Goal: Task Accomplishment & Management: Manage account settings

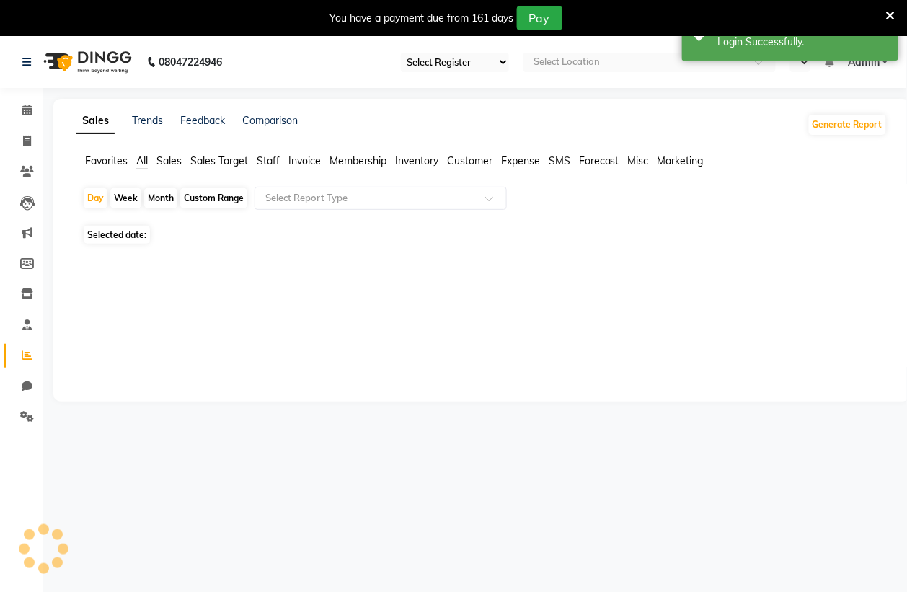
select select "83"
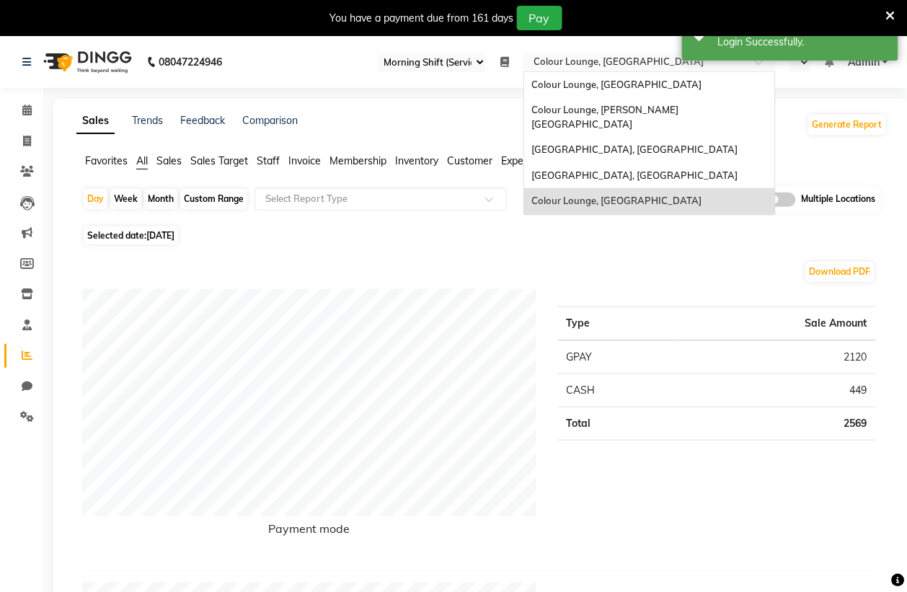
click at [585, 59] on input "text" at bounding box center [635, 63] width 209 height 14
click at [601, 144] on span "[GEOGRAPHIC_DATA], [GEOGRAPHIC_DATA]" at bounding box center [634, 150] width 206 height 12
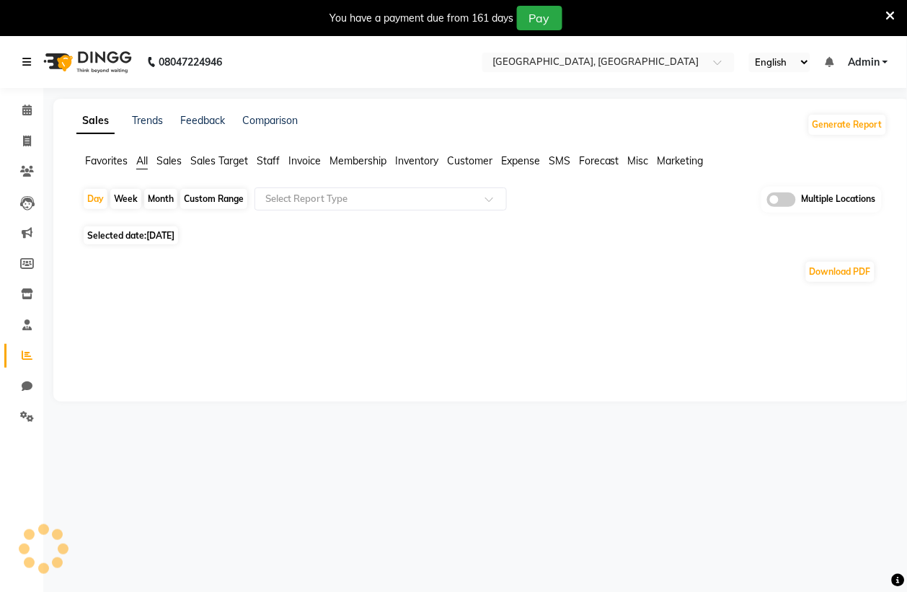
click at [27, 57] on icon at bounding box center [26, 62] width 9 height 10
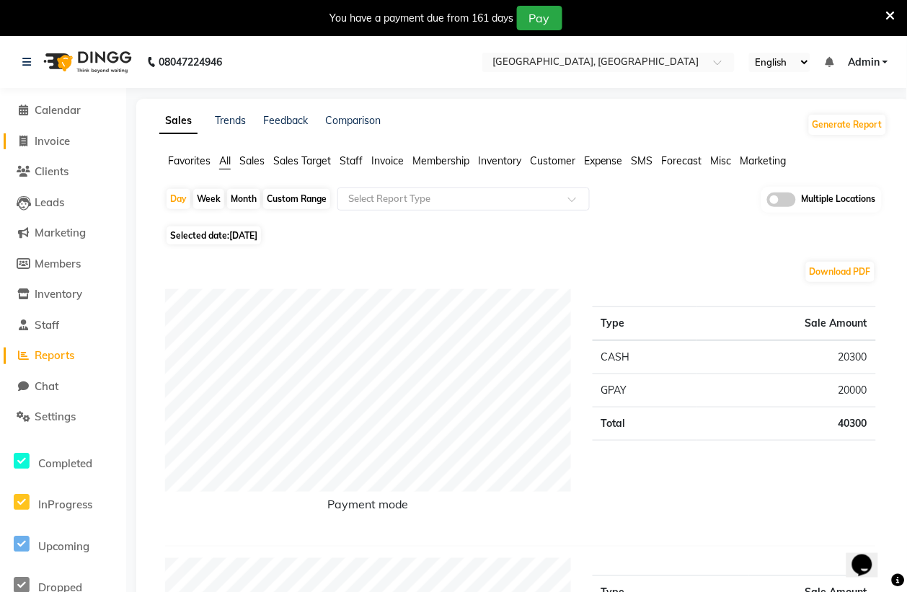
click at [58, 141] on span "Invoice" at bounding box center [52, 141] width 35 height 14
select select "service"
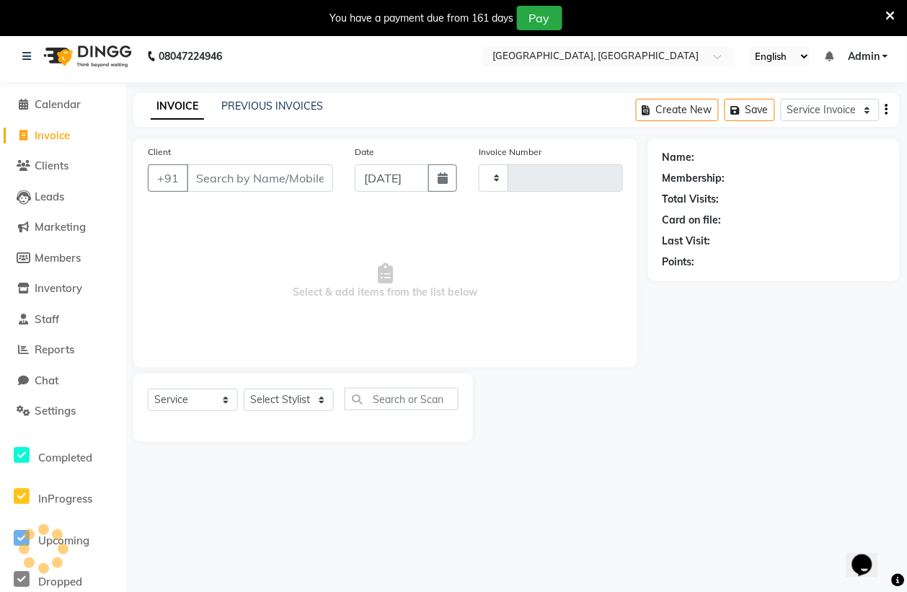
type input "0397"
select select "8033"
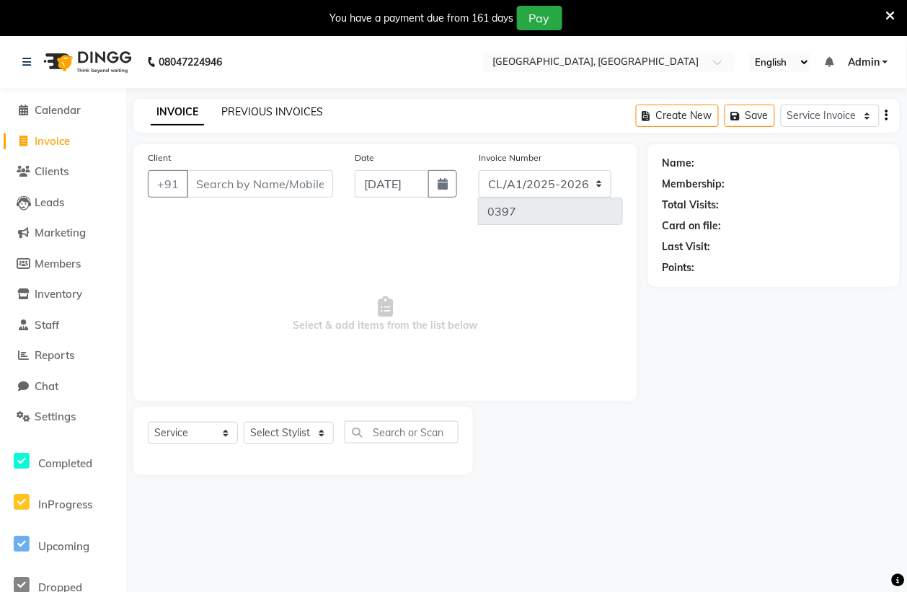
click at [287, 109] on link "PREVIOUS INVOICES" at bounding box center [272, 111] width 102 height 13
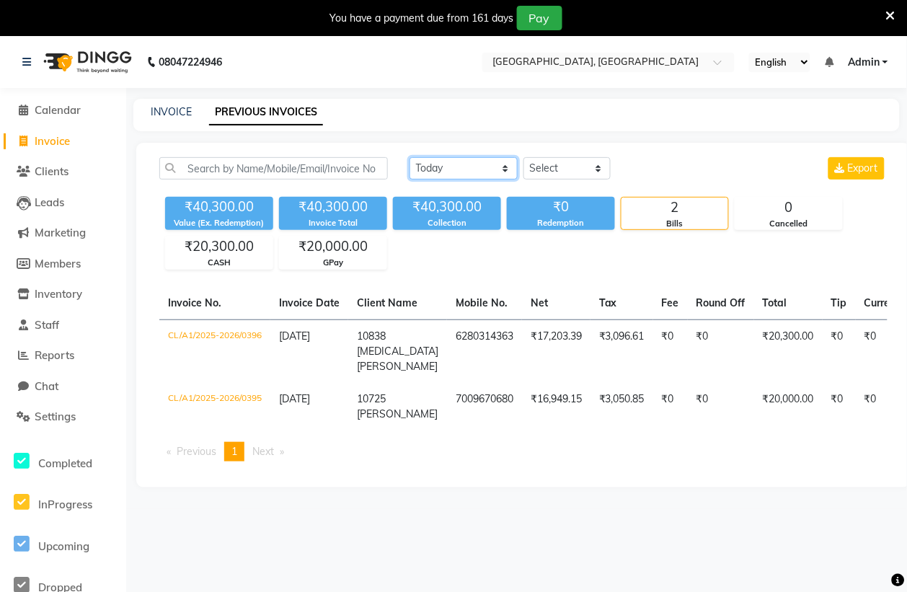
click at [475, 169] on select "[DATE] [DATE] Custom Range" at bounding box center [464, 168] width 108 height 22
select select "range"
click at [410, 157] on select "[DATE] [DATE] Custom Range" at bounding box center [464, 168] width 108 height 22
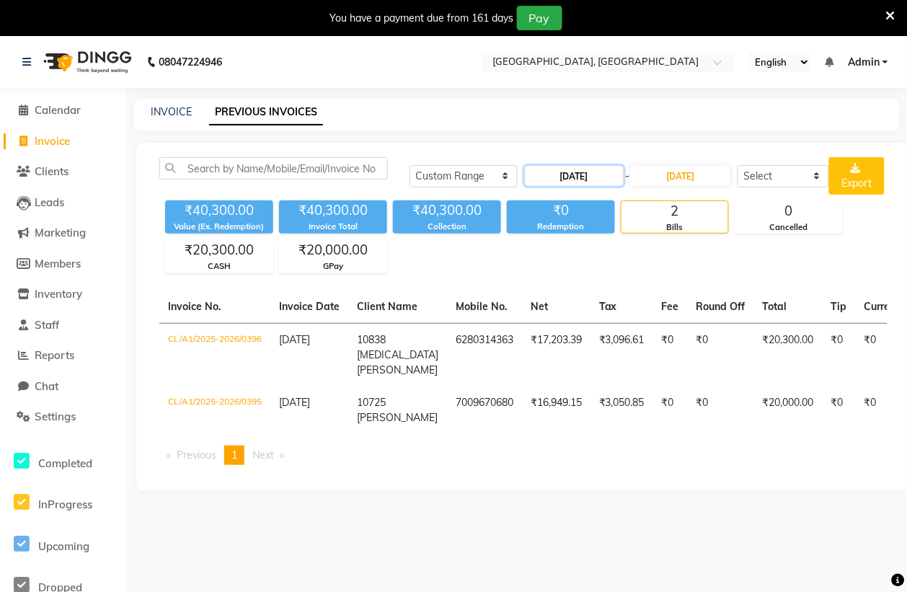
click at [559, 173] on input "04-09-2025" at bounding box center [575, 176] width 100 height 20
select select "9"
select select "2025"
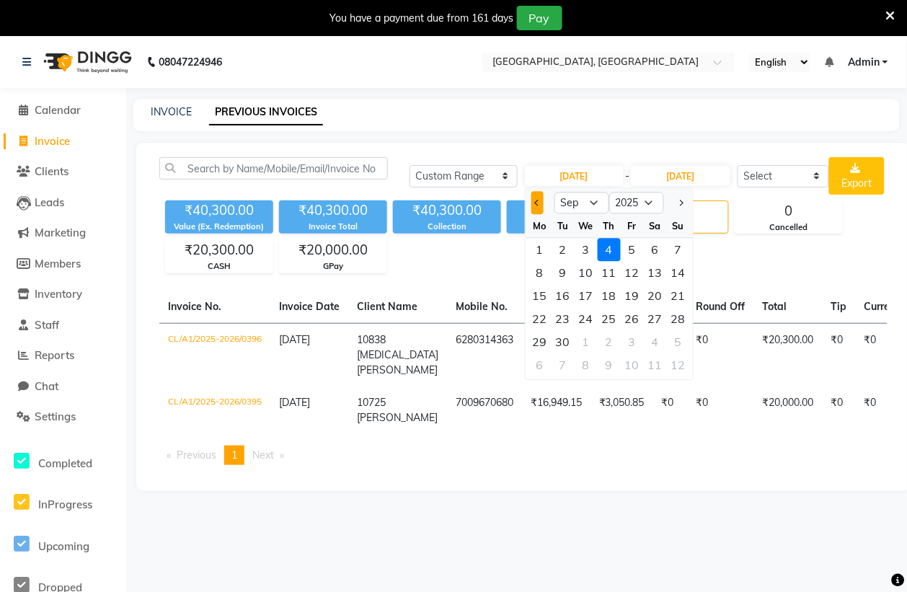
click at [534, 200] on button "Previous month" at bounding box center [537, 203] width 12 height 23
select select "8"
click at [604, 294] on div "14" at bounding box center [609, 296] width 23 height 23
type input "14-08-2025"
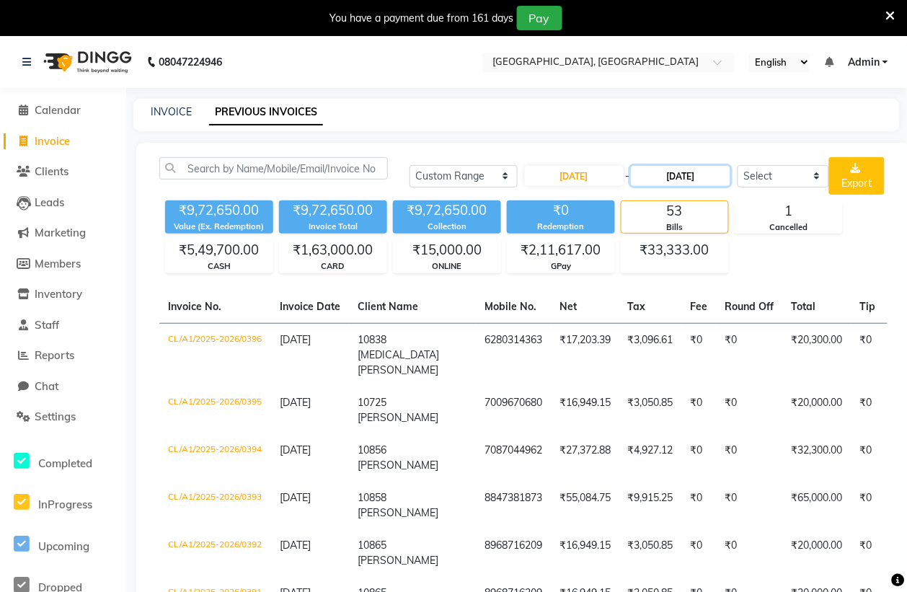
click at [673, 178] on input "04-09-2025" at bounding box center [681, 176] width 100 height 20
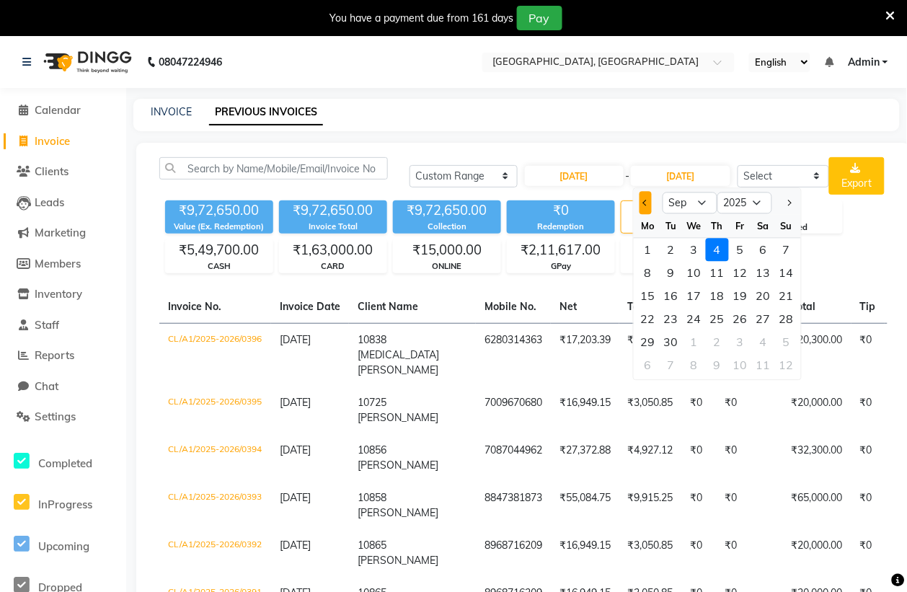
click at [645, 203] on span "Previous month" at bounding box center [646, 203] width 6 height 6
select select "8"
click at [716, 296] on div "14" at bounding box center [717, 296] width 23 height 23
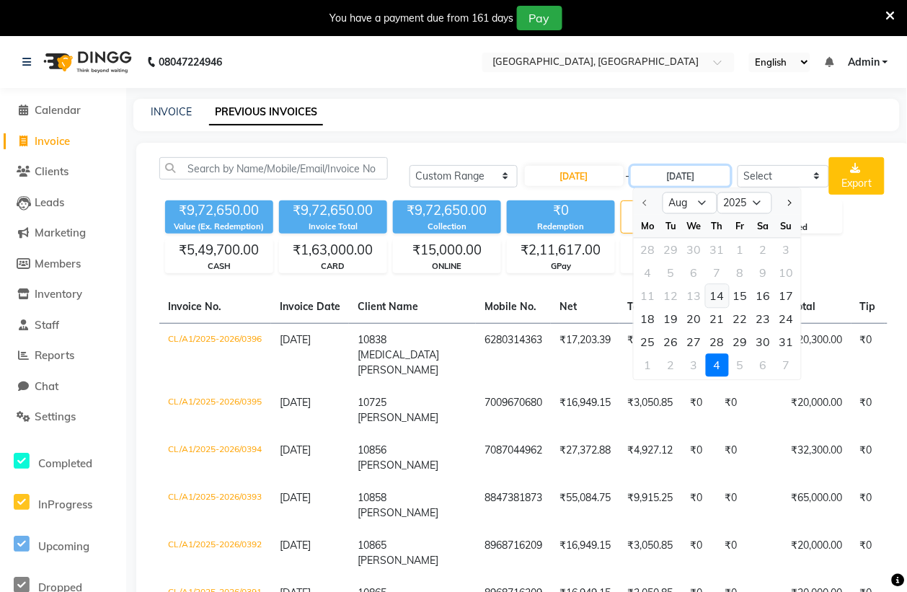
type input "14-08-2025"
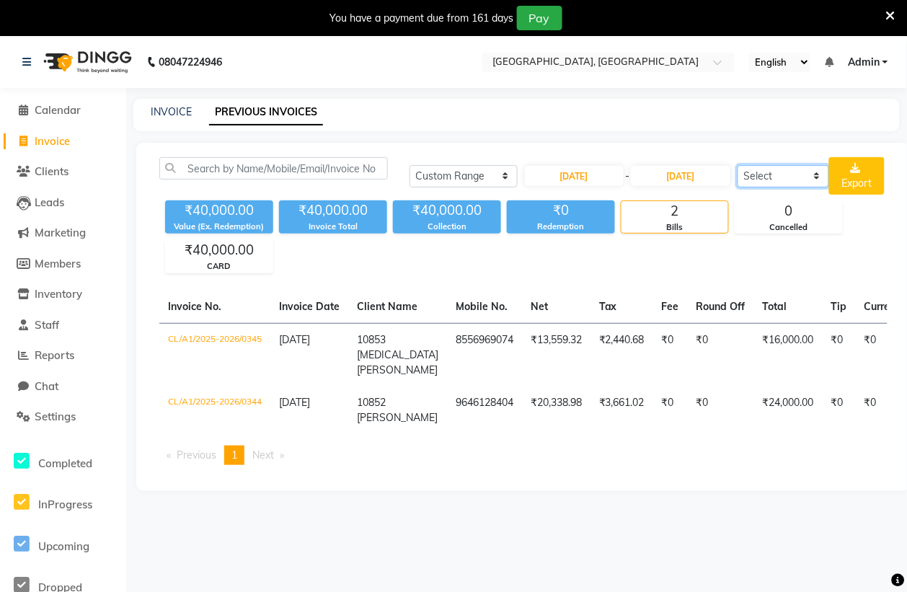
click at [790, 171] on select "Select Service Invoice Product Invoice" at bounding box center [784, 176] width 92 height 22
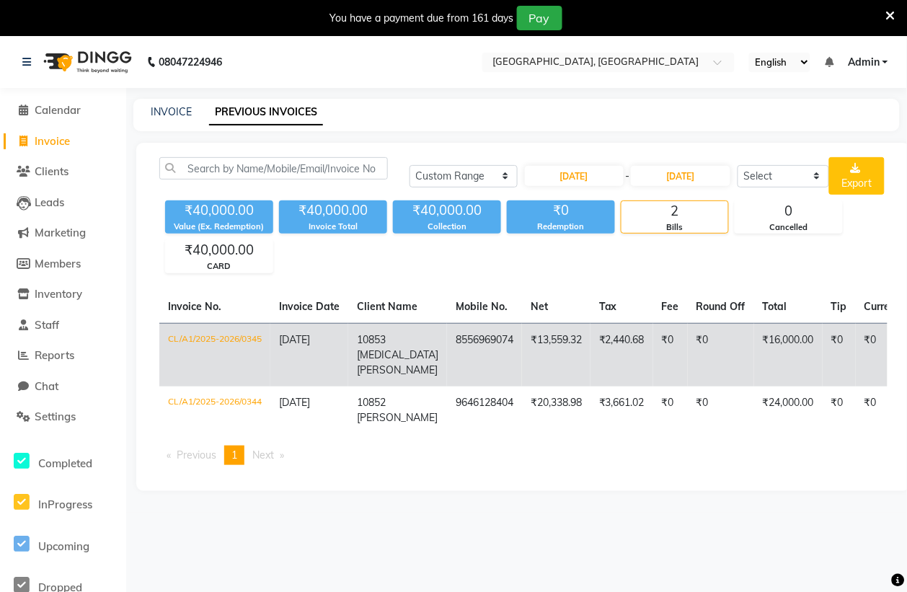
click at [220, 337] on td "CL/A1/2025-2026/0345" at bounding box center [214, 354] width 111 height 63
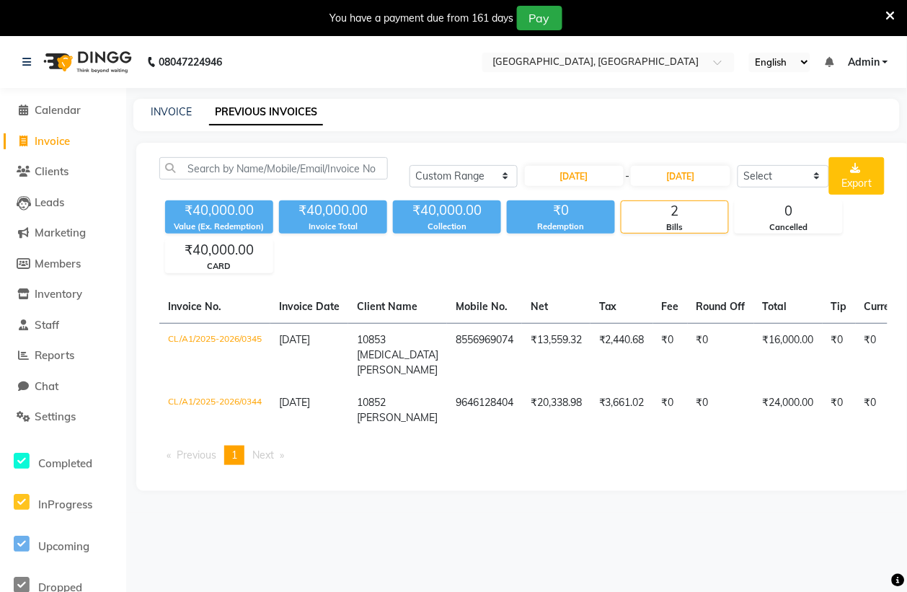
click at [61, 143] on span "Invoice" at bounding box center [52, 141] width 35 height 14
select select "service"
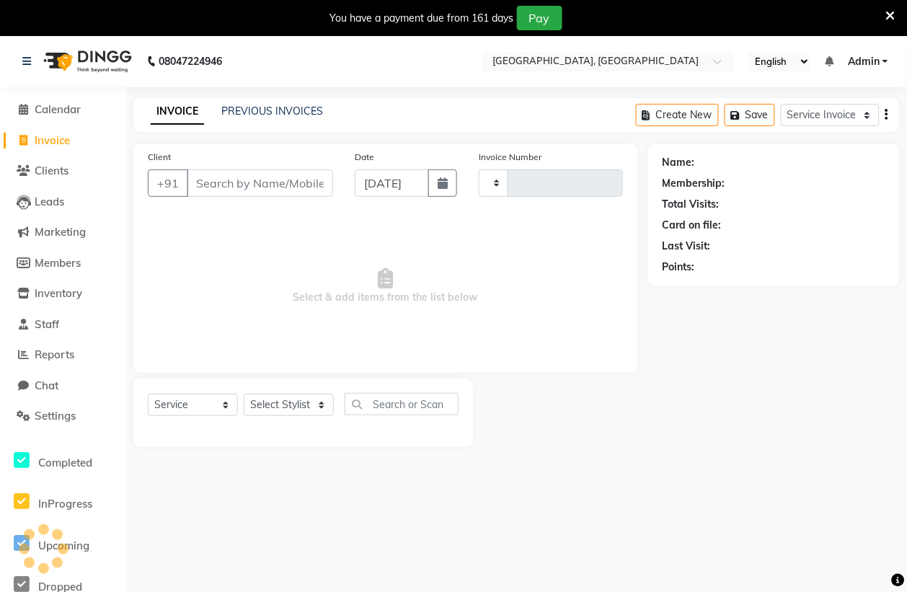
type input "0397"
select select "8033"
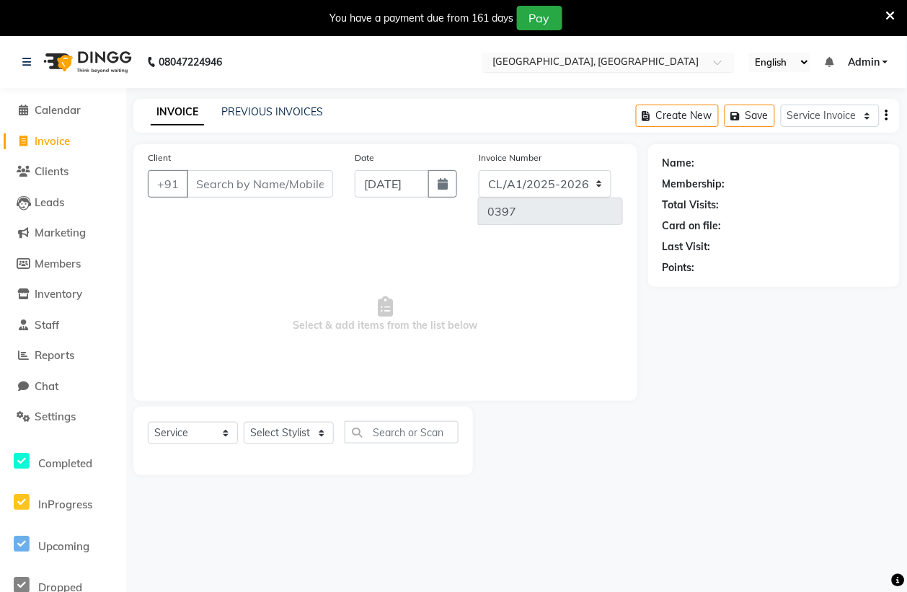
click at [568, 58] on input "text" at bounding box center [594, 63] width 209 height 14
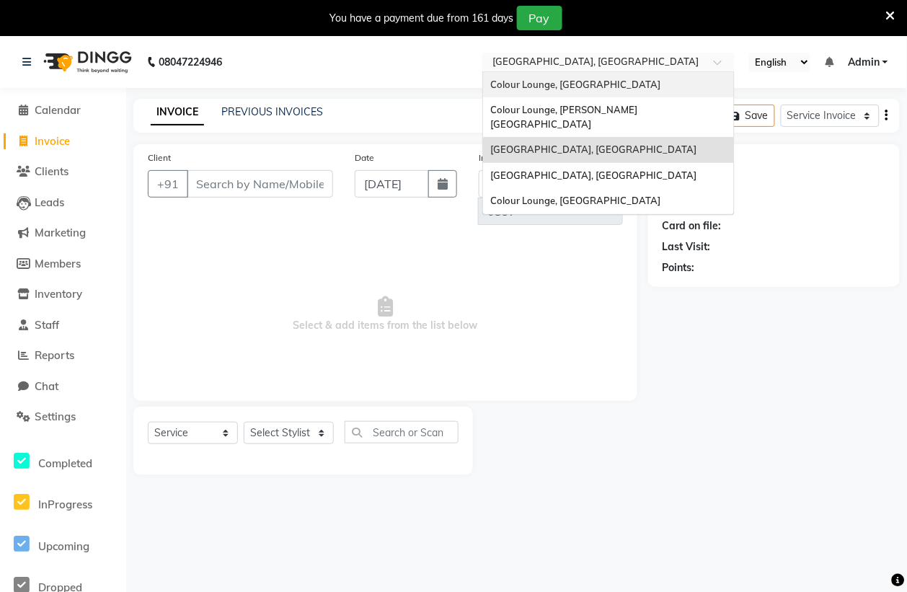
click at [567, 84] on span "Colour Lounge, [GEOGRAPHIC_DATA]" at bounding box center [575, 85] width 170 height 12
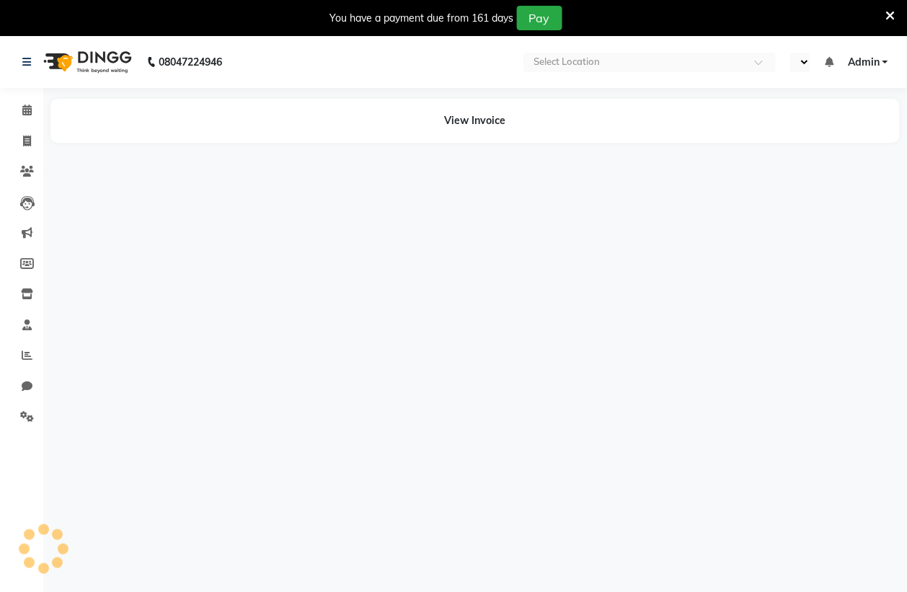
select select "en"
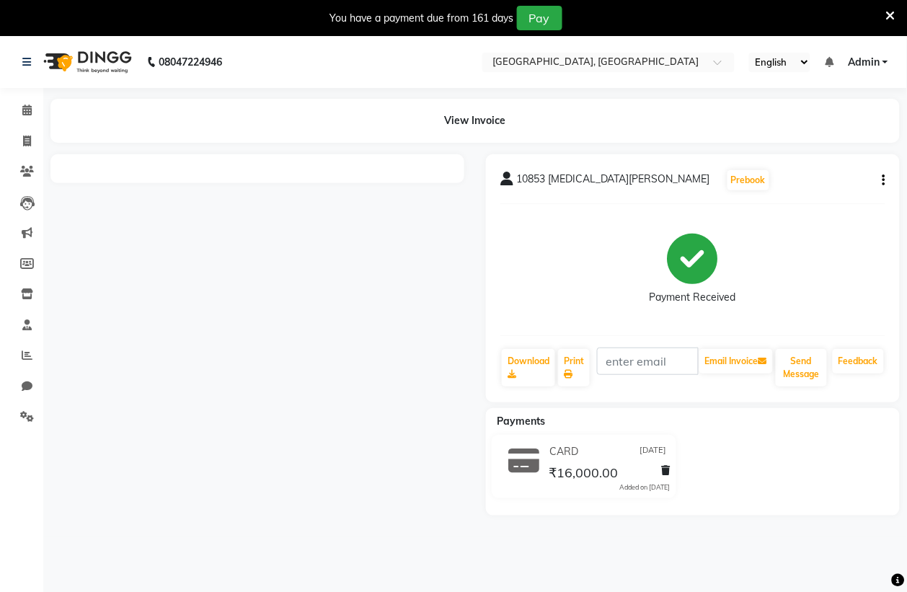
click at [886, 177] on div "10853 NIKITA PAUL Prebook Payment Received Download Print Email Invoice Send Me…" at bounding box center [693, 278] width 414 height 248
click at [880, 179] on button "button" at bounding box center [881, 180] width 9 height 15
click at [798, 141] on div "Cancel Invoice" at bounding box center [812, 145] width 99 height 18
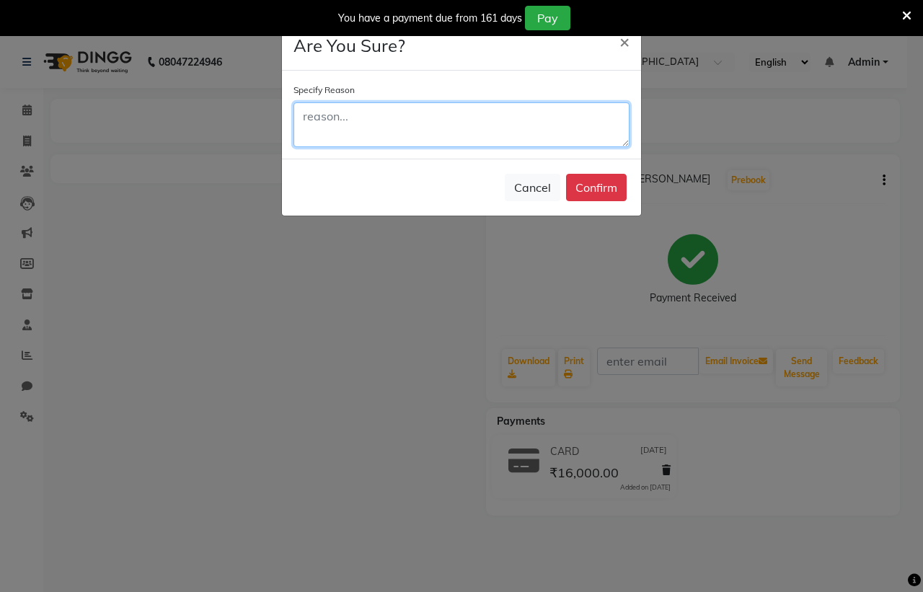
click at [394, 123] on textarea at bounding box center [461, 124] width 336 height 45
type textarea "WRONG BILLING"
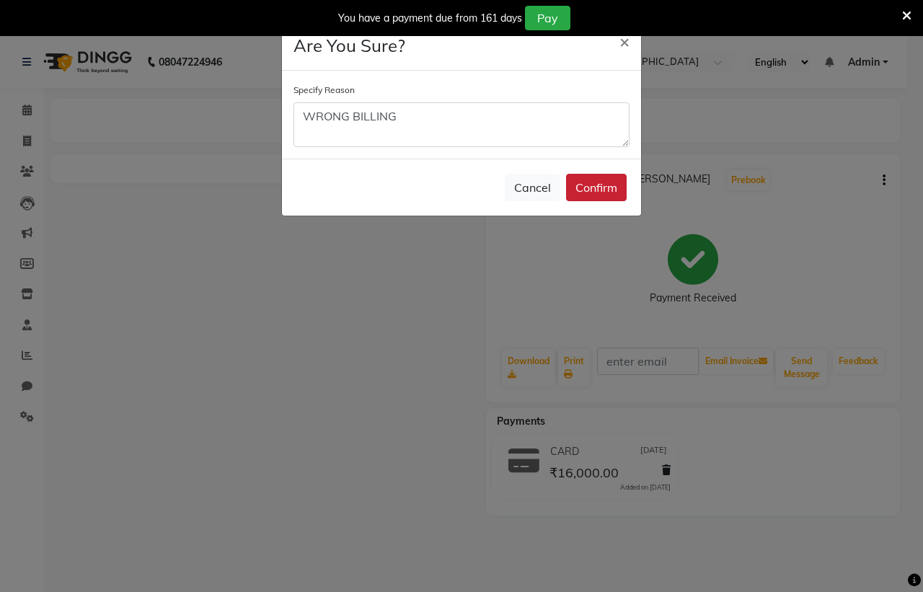
click at [584, 184] on button "Confirm" at bounding box center [596, 187] width 61 height 27
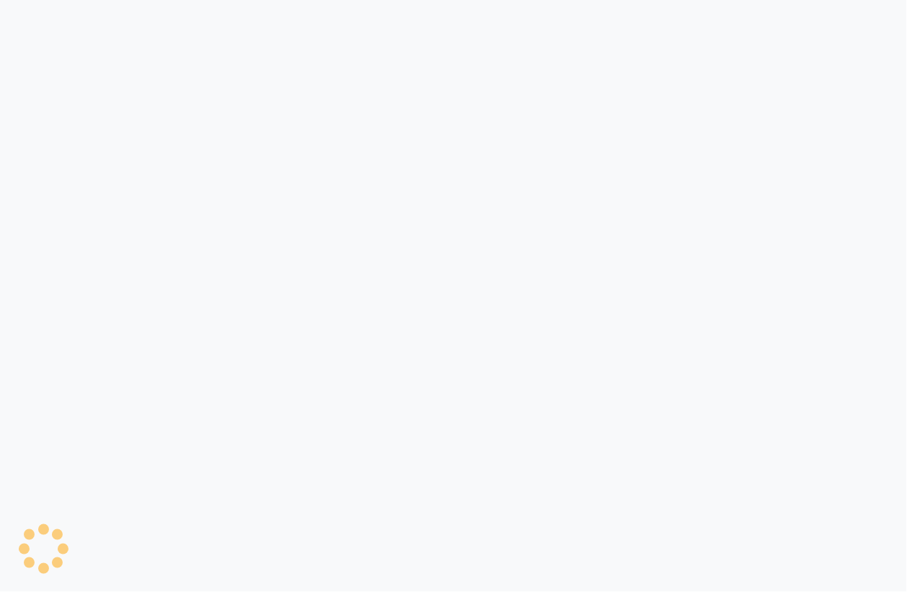
select select "service"
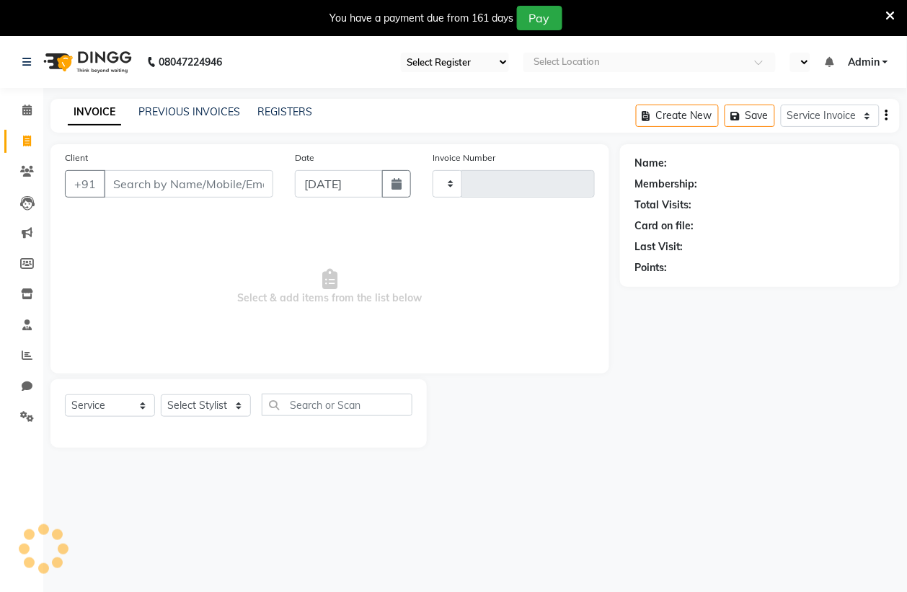
type input "3226"
select select "83"
select select "en"
select select "8015"
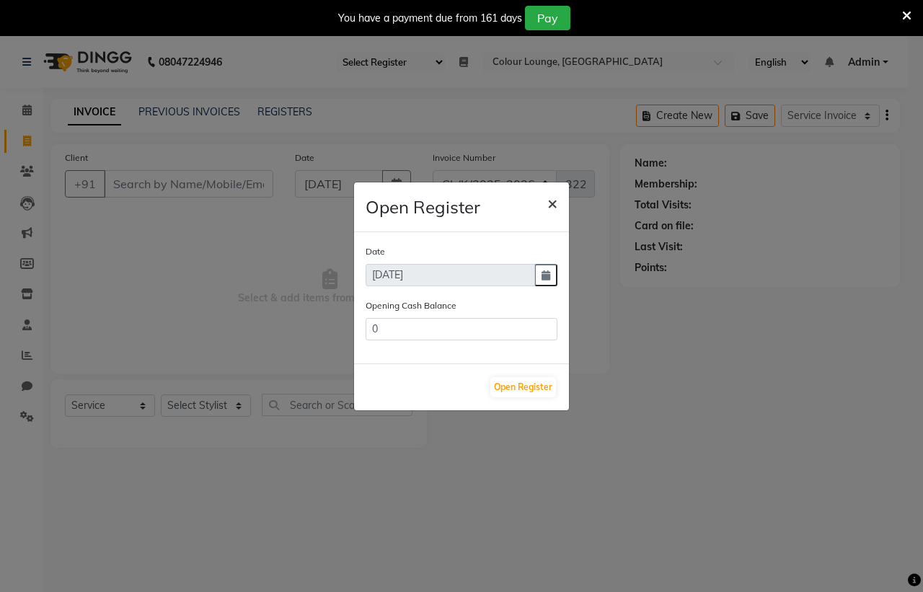
click at [549, 198] on span "×" at bounding box center [552, 203] width 10 height 22
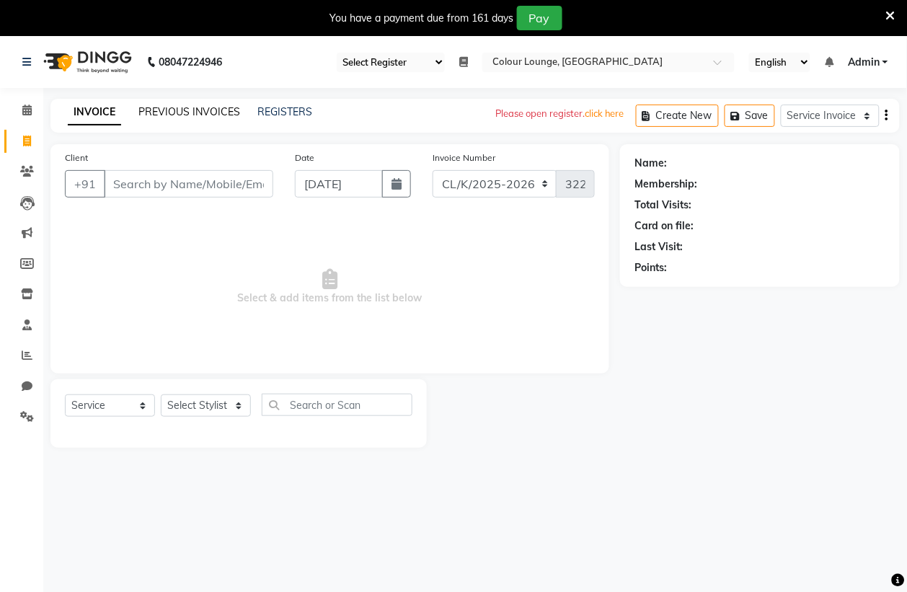
click at [221, 109] on link "PREVIOUS INVOICES" at bounding box center [189, 111] width 102 height 13
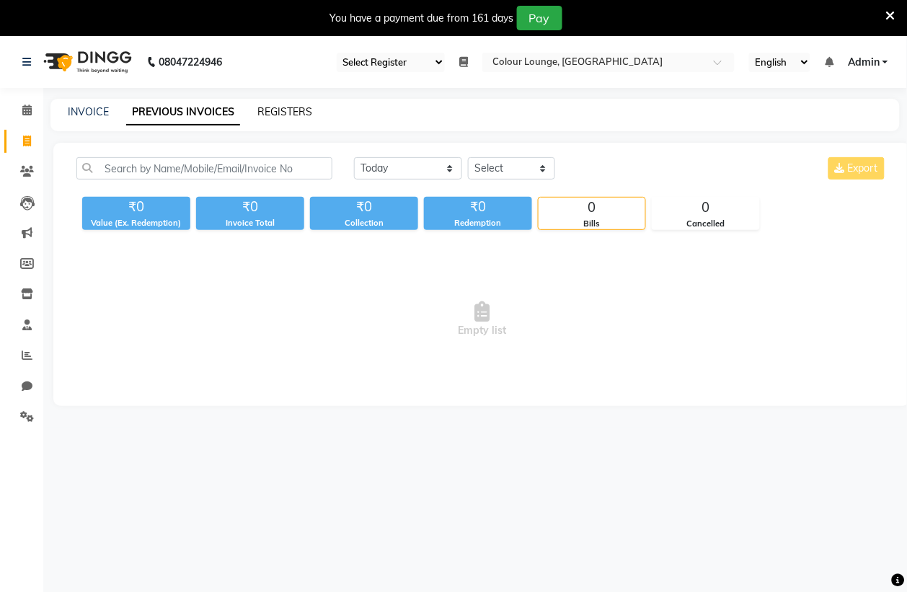
click at [286, 113] on link "REGISTERS" at bounding box center [284, 111] width 55 height 13
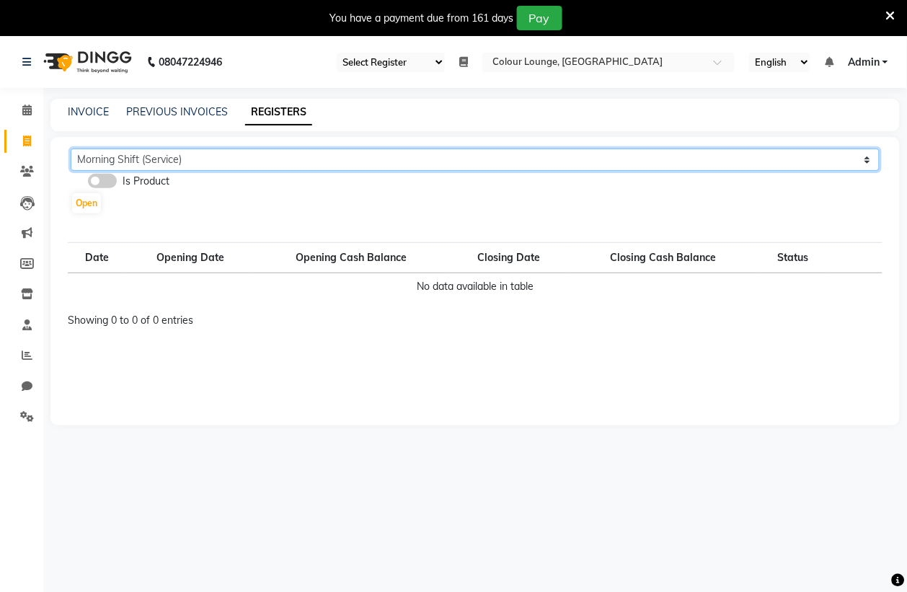
click at [168, 156] on select "Morning Shift (Service) Evening Shift (Service)" at bounding box center [475, 160] width 809 height 22
click at [71, 149] on select "Morning Shift (Service) Evening Shift (Service)" at bounding box center [475, 160] width 809 height 22
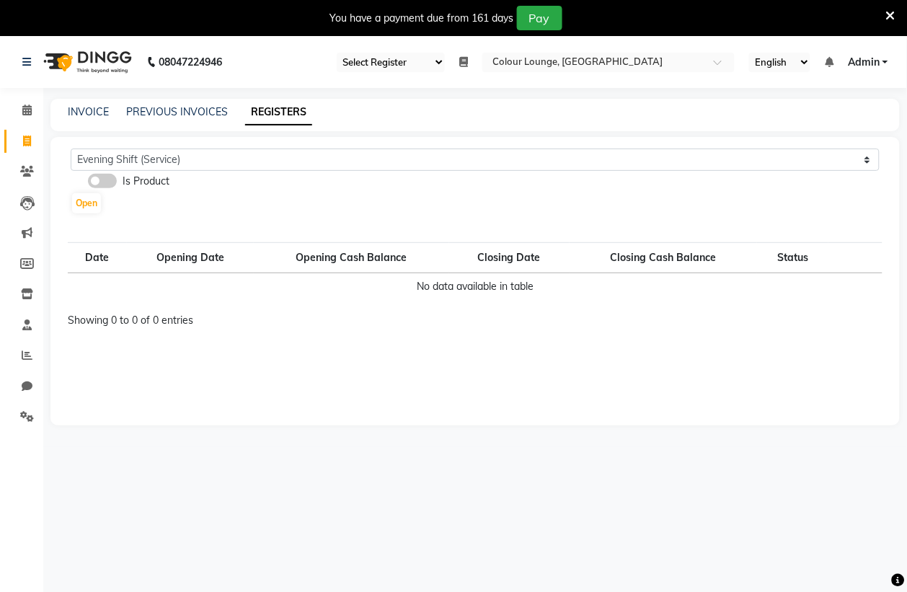
click at [110, 181] on span at bounding box center [102, 181] width 29 height 14
click at [88, 183] on input "checkbox" at bounding box center [88, 183] width 0 height 0
click at [91, 182] on span at bounding box center [102, 181] width 29 height 14
click at [88, 183] on input "checkbox" at bounding box center [88, 183] width 0 height 0
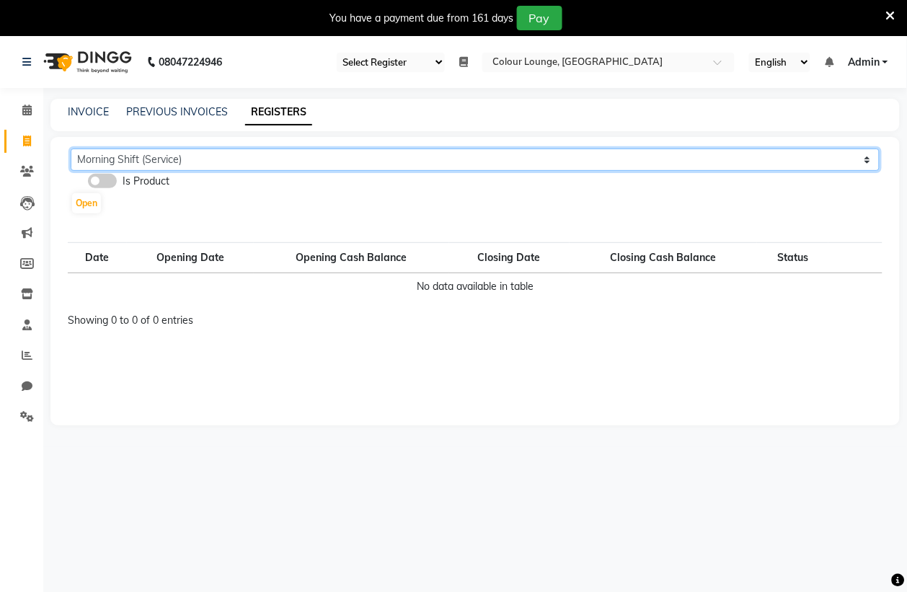
click at [216, 159] on select "Morning Shift (Service) Evening Shift (Service)" at bounding box center [475, 160] width 809 height 22
select select "79"
click at [71, 149] on select "Morning Shift (Service) Evening Shift (Service)" at bounding box center [475, 160] width 809 height 22
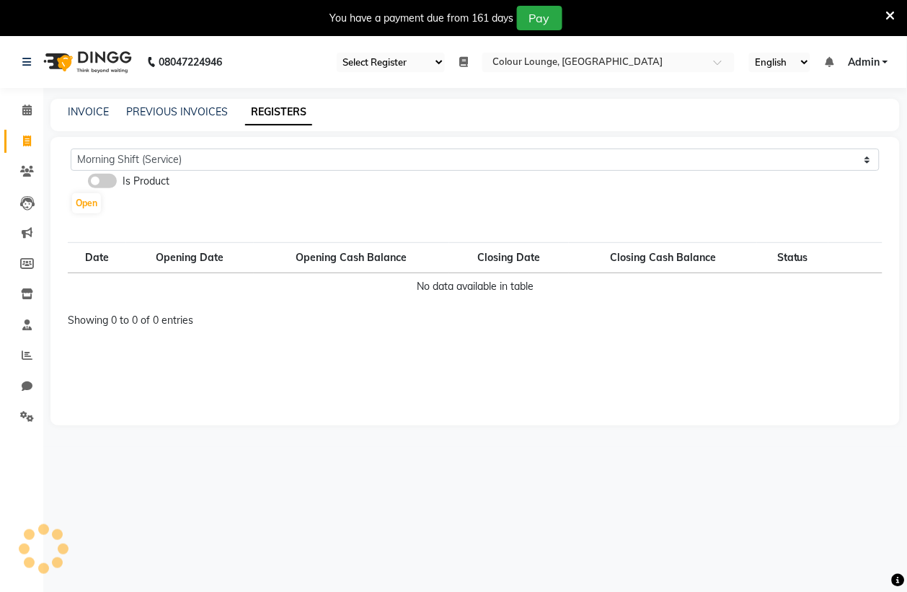
select select "83"
select select "en"
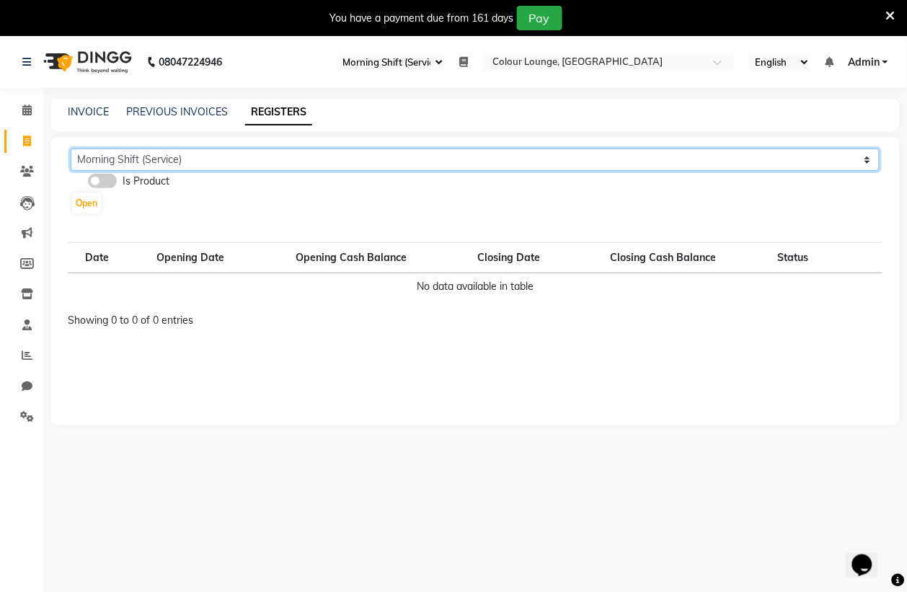
click at [213, 157] on select "Morning Shift (Service) Evening Shift (Service)" at bounding box center [475, 160] width 809 height 22
click at [71, 149] on select "Morning Shift (Service) Evening Shift (Service)" at bounding box center [475, 160] width 809 height 22
click at [216, 159] on select "Morning Shift (Service) Evening Shift (Service)" at bounding box center [475, 160] width 809 height 22
select select "83"
click at [71, 149] on select "Morning Shift (Service) Evening Shift (Service)" at bounding box center [475, 160] width 809 height 22
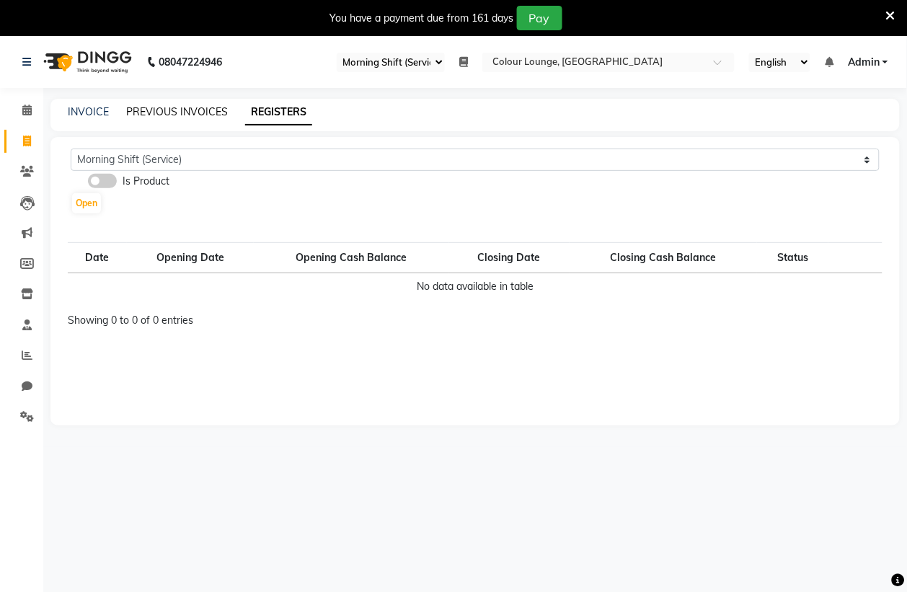
click at [185, 110] on link "PREVIOUS INVOICES" at bounding box center [177, 111] width 102 height 13
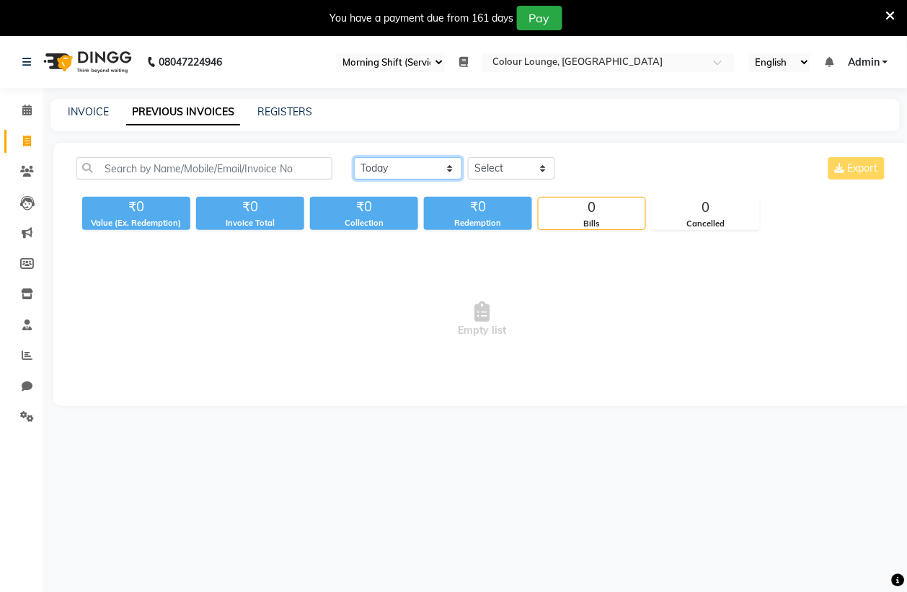
click at [406, 172] on select "[DATE] [DATE] Custom Range" at bounding box center [408, 168] width 108 height 22
select select "[DATE]"
click at [354, 157] on select "[DATE] [DATE] Custom Range" at bounding box center [408, 168] width 108 height 22
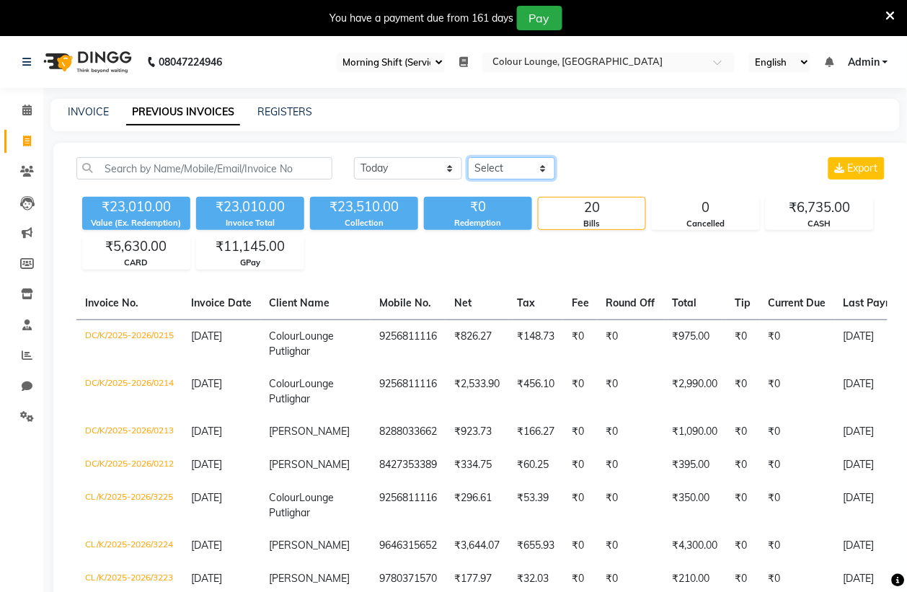
click at [520, 162] on select "Select Service Invoice Product Invoice" at bounding box center [511, 168] width 87 height 22
select select "service"
click at [468, 157] on select "Select Service Invoice Product Invoice" at bounding box center [511, 168] width 87 height 22
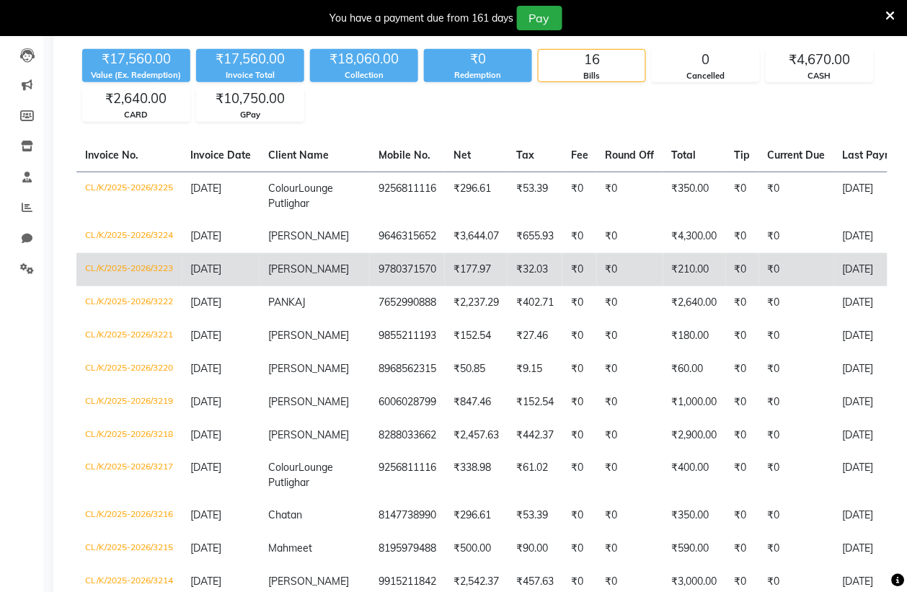
scroll to position [180, 0]
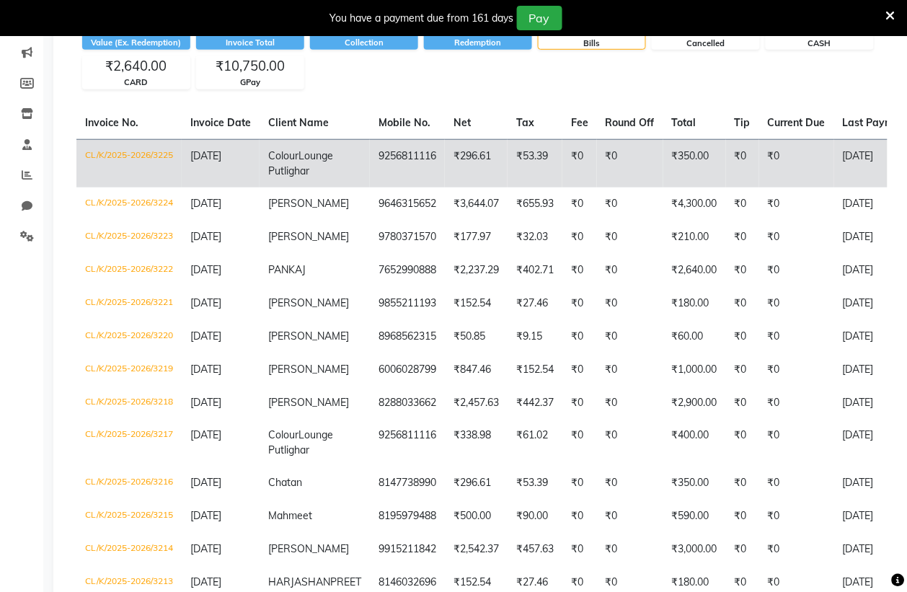
click at [138, 157] on td "CL/K/2025-2026/3225" at bounding box center [128, 163] width 105 height 48
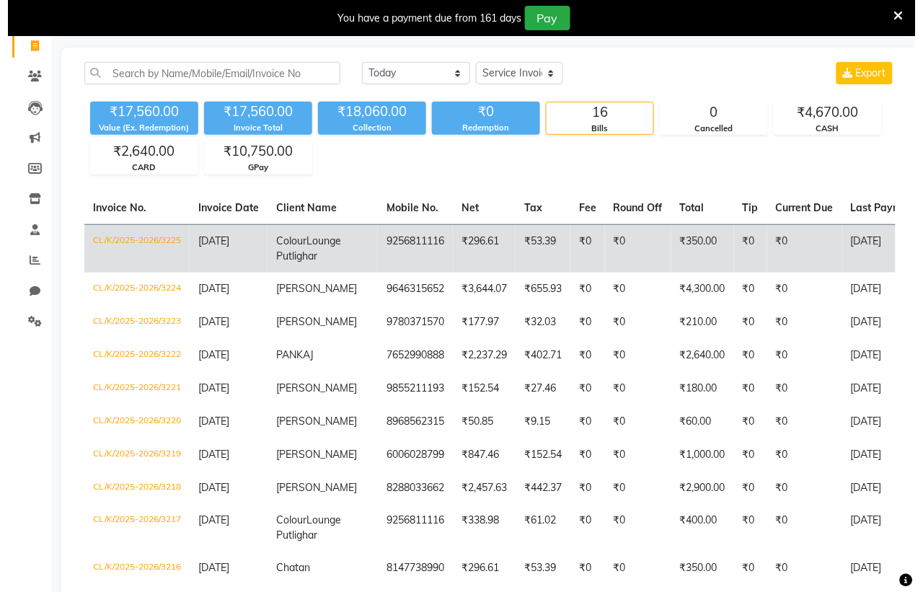
scroll to position [0, 0]
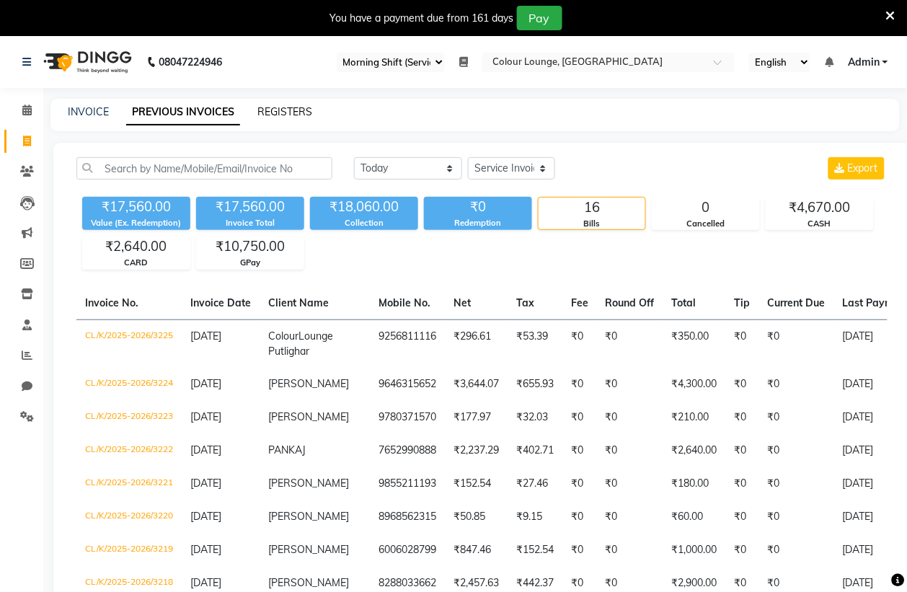
click at [270, 108] on link "REGISTERS" at bounding box center [284, 111] width 55 height 13
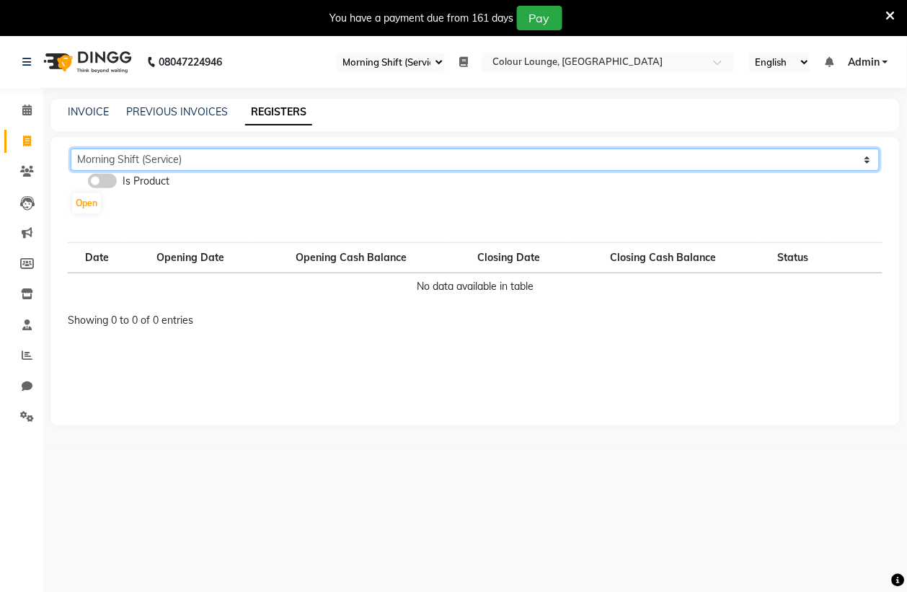
click at [157, 159] on select "Morning Shift (Service) Evening Shift (Service)" at bounding box center [475, 160] width 809 height 22
select select "79"
click at [71, 149] on select "Morning Shift (Service) Evening Shift (Service)" at bounding box center [475, 160] width 809 height 22
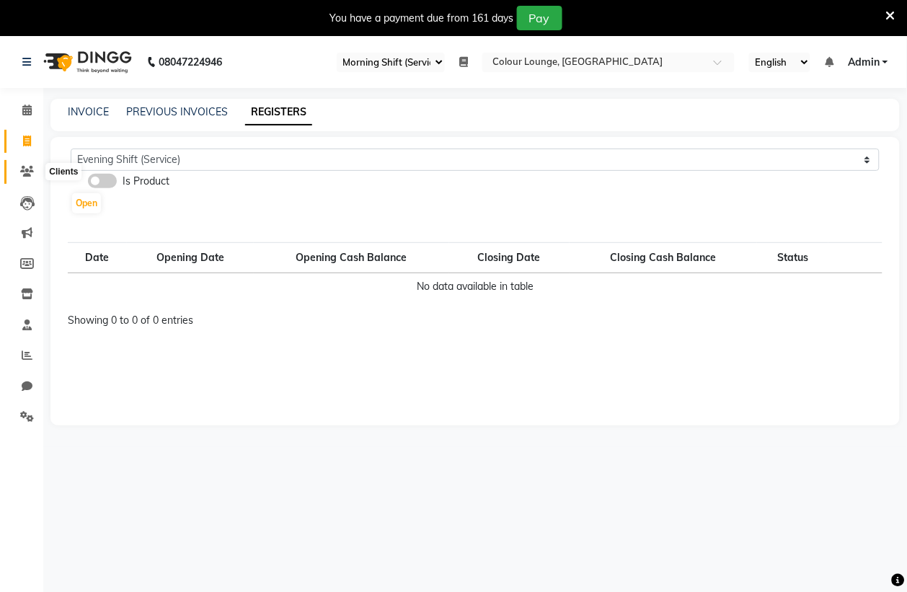
click at [24, 172] on icon at bounding box center [27, 171] width 14 height 11
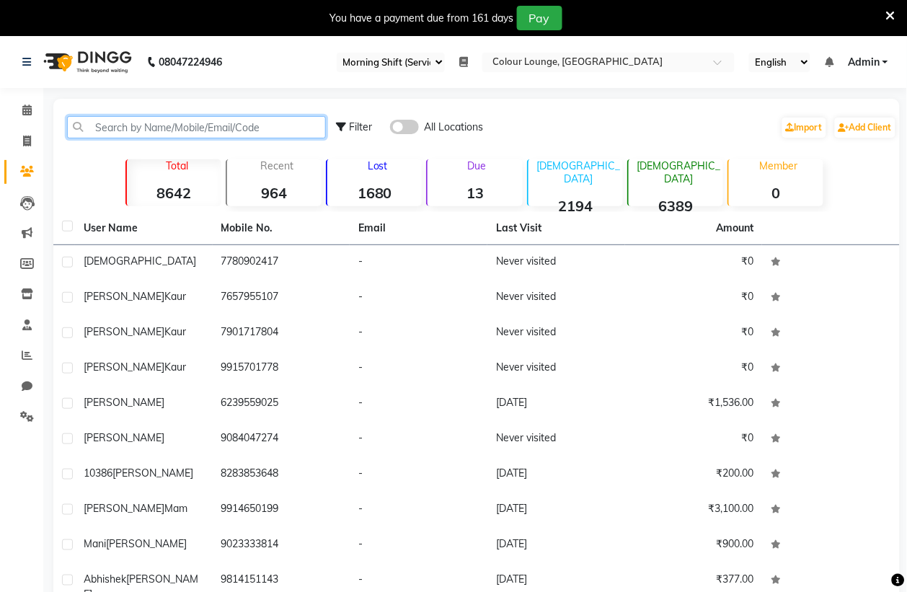
click at [199, 128] on input "text" at bounding box center [196, 127] width 259 height 22
paste input "9256811116"
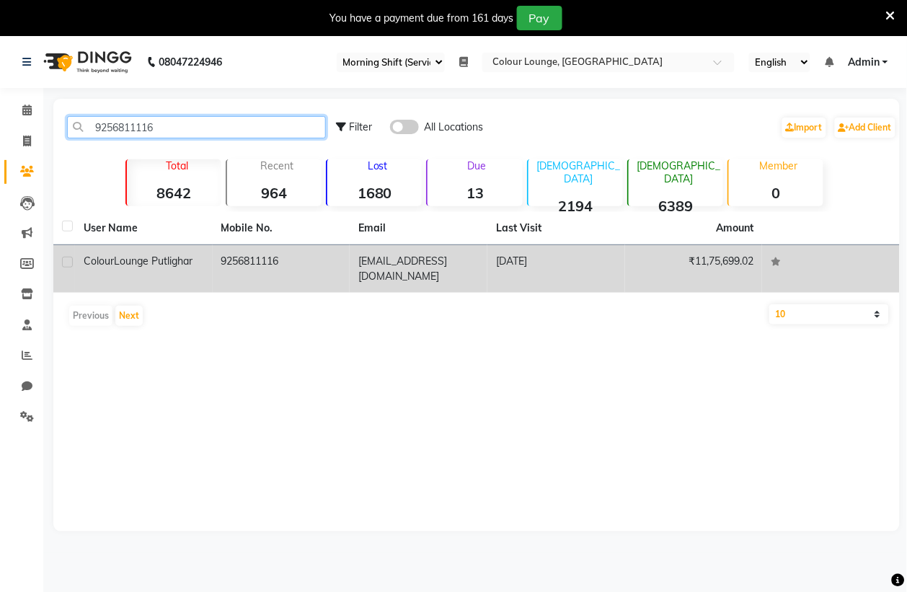
type input "9256811116"
click at [175, 258] on span "Lounge Putlighar" at bounding box center [153, 261] width 79 height 13
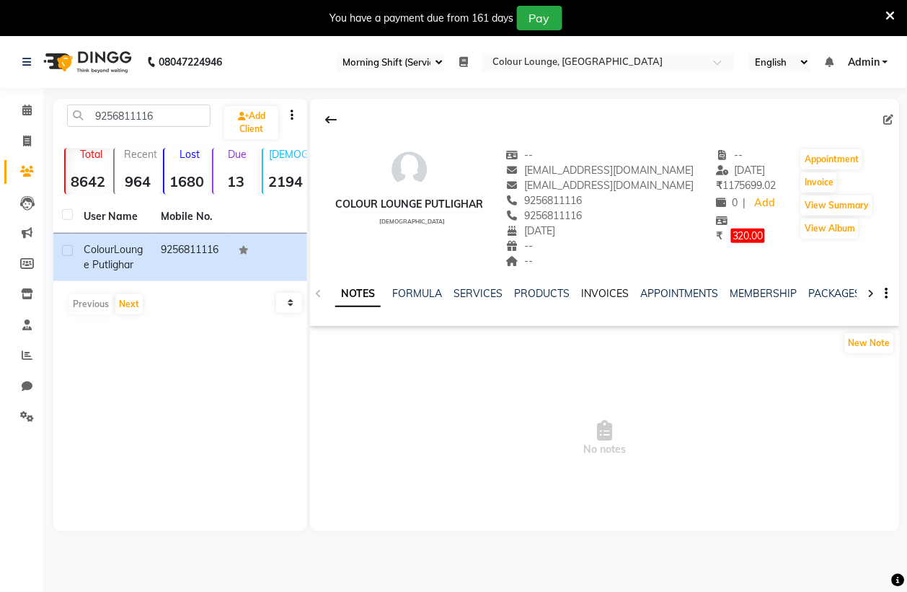
click at [596, 293] on link "INVOICES" at bounding box center [605, 293] width 48 height 13
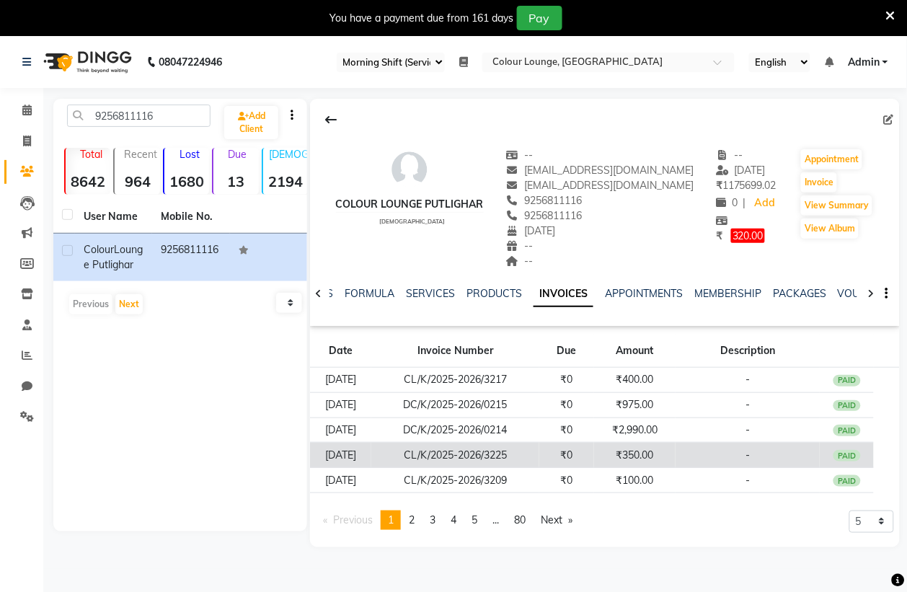
click at [352, 458] on td "03-09-2025" at bounding box center [340, 455] width 61 height 25
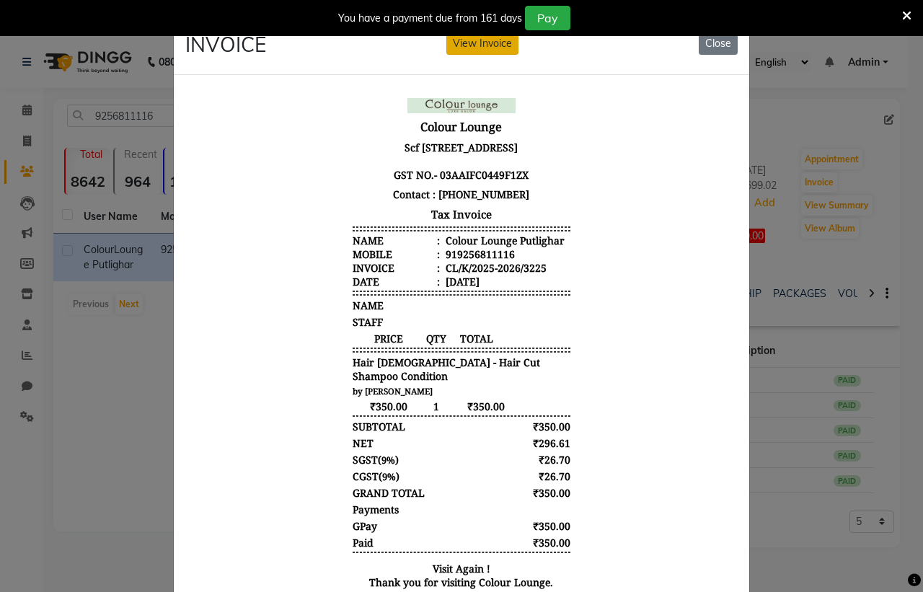
click at [492, 44] on button "View Invoice" at bounding box center [482, 43] width 72 height 22
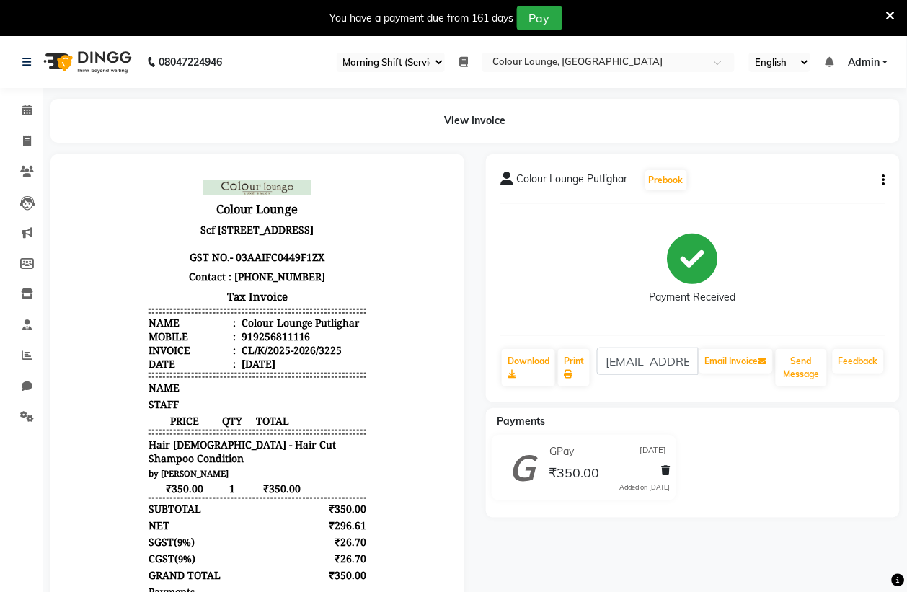
click at [413, 60] on select "Select Register Morning Shift (Service) Evening Shift (Service)" at bounding box center [391, 62] width 108 height 19
click at [337, 53] on select "Select Register Morning Shift (Service) Evening Shift (Service)" at bounding box center [391, 62] width 108 height 19
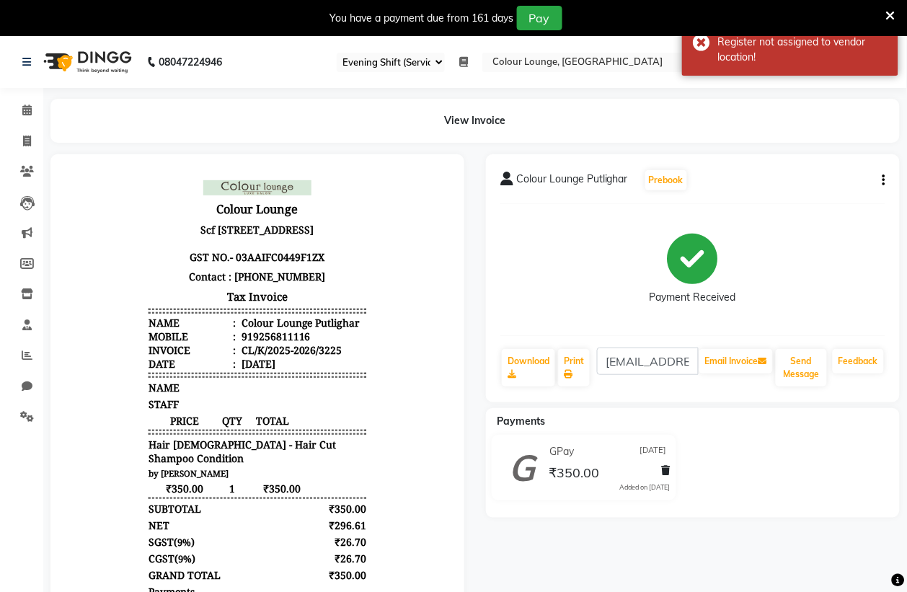
click at [440, 55] on select "Select Register Morning Shift (Service) Evening Shift (Service)" at bounding box center [391, 62] width 108 height 19
select select "83"
click at [337, 53] on select "Select Register Morning Shift (Service) Evening Shift (Service)" at bounding box center [391, 62] width 108 height 19
click at [430, 65] on select "Select Register Morning Shift (Service) Evening Shift (Service)" at bounding box center [391, 62] width 108 height 19
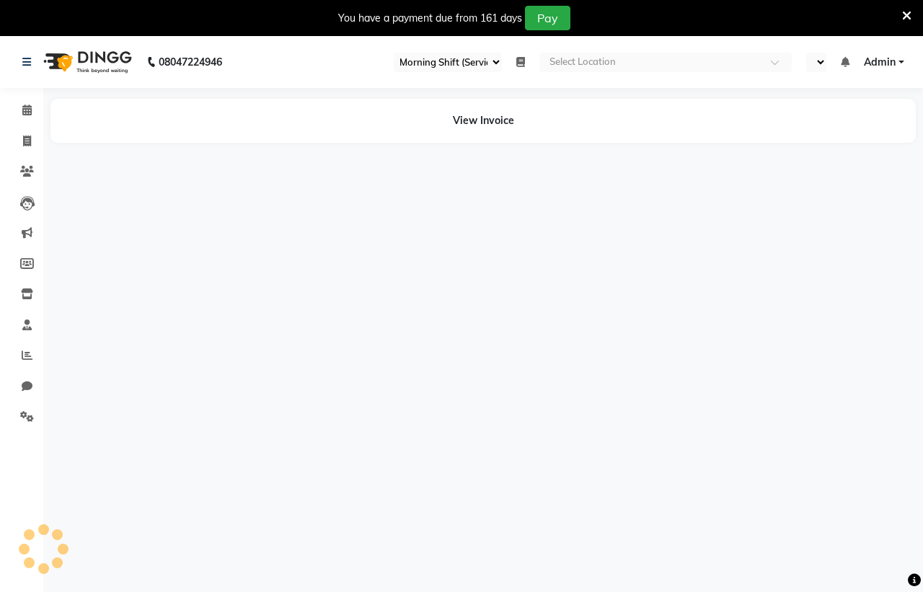
select select "83"
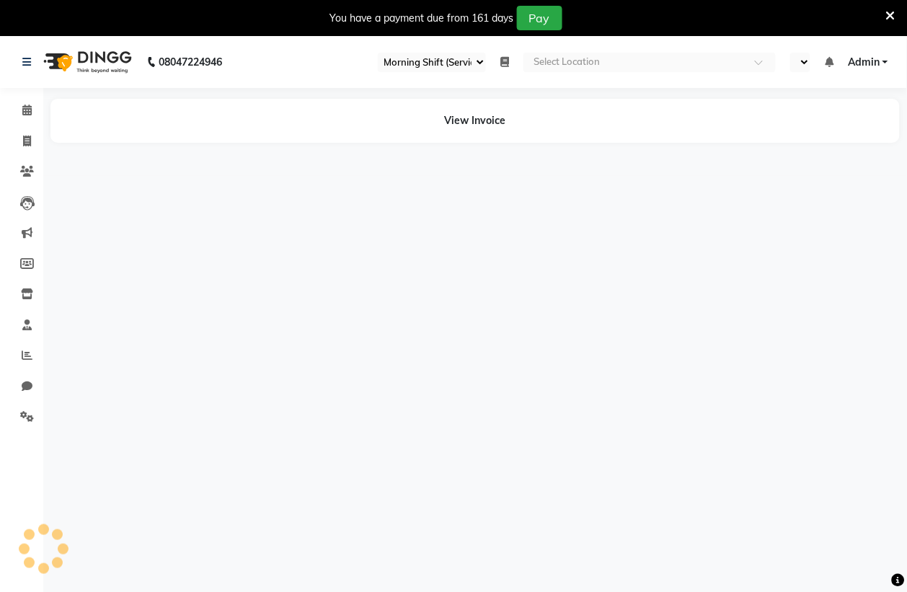
select select "en"
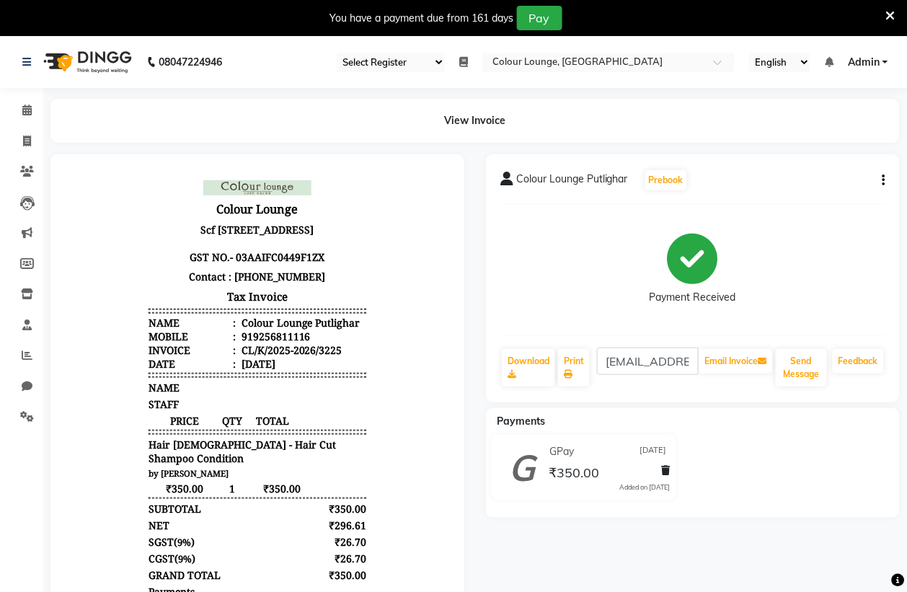
click at [880, 180] on button "button" at bounding box center [881, 180] width 9 height 15
click at [794, 143] on div "Cancel Invoice" at bounding box center [812, 145] width 99 height 18
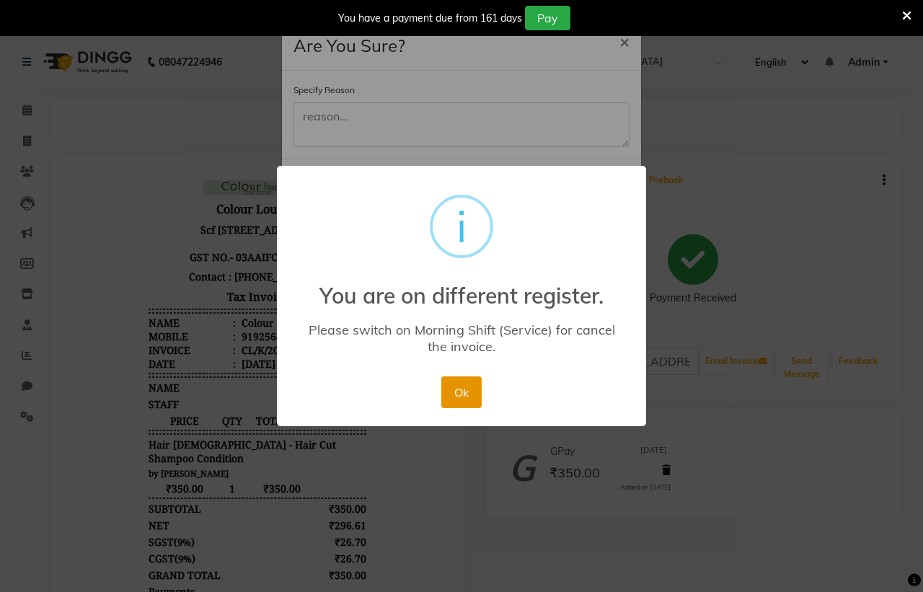
click at [451, 384] on button "Ok" at bounding box center [461, 392] width 40 height 32
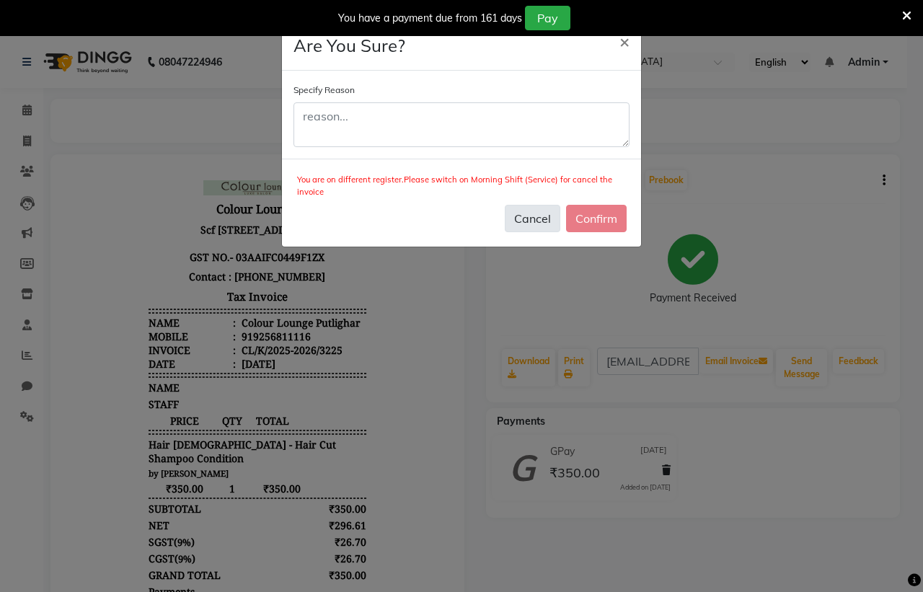
click at [525, 211] on button "Cancel" at bounding box center [533, 218] width 56 height 27
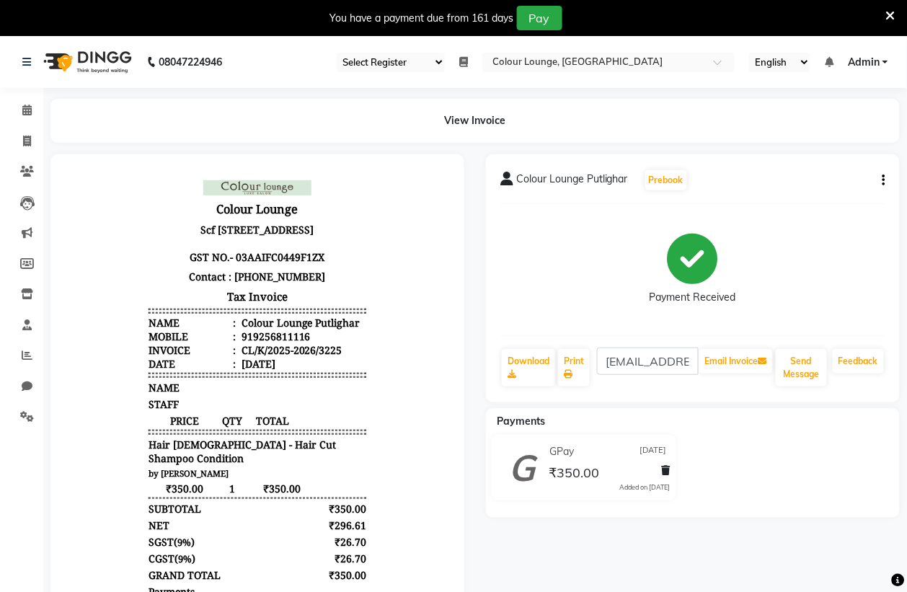
click at [369, 62] on select "Select Register Morning Shift (Service) Evening Shift (Service)" at bounding box center [391, 62] width 108 height 19
drag, startPoint x: 237, startPoint y: 347, endPoint x: 303, endPoint y: 355, distance: 66.1
click at [303, 343] on li "Mobile : 919256811116" at bounding box center [257, 336] width 218 height 14
copy div "9256811116"
click at [347, 255] on p "Scf 62-63,Kabir park, U.T Market, Opp, GNDU, Amritsar ,Punjab 143001 GST NO. - …" at bounding box center [257, 242] width 218 height 47
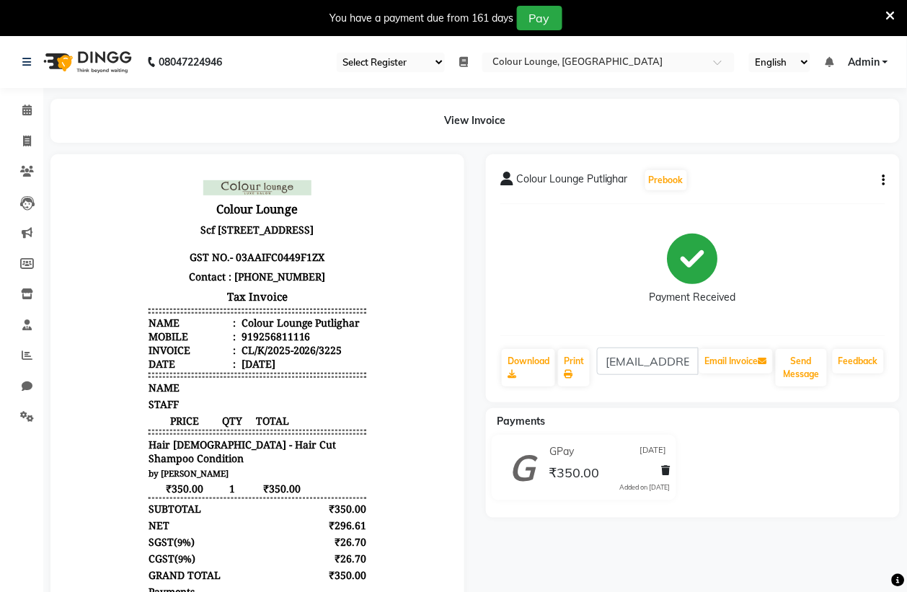
click at [891, 9] on icon at bounding box center [890, 15] width 9 height 13
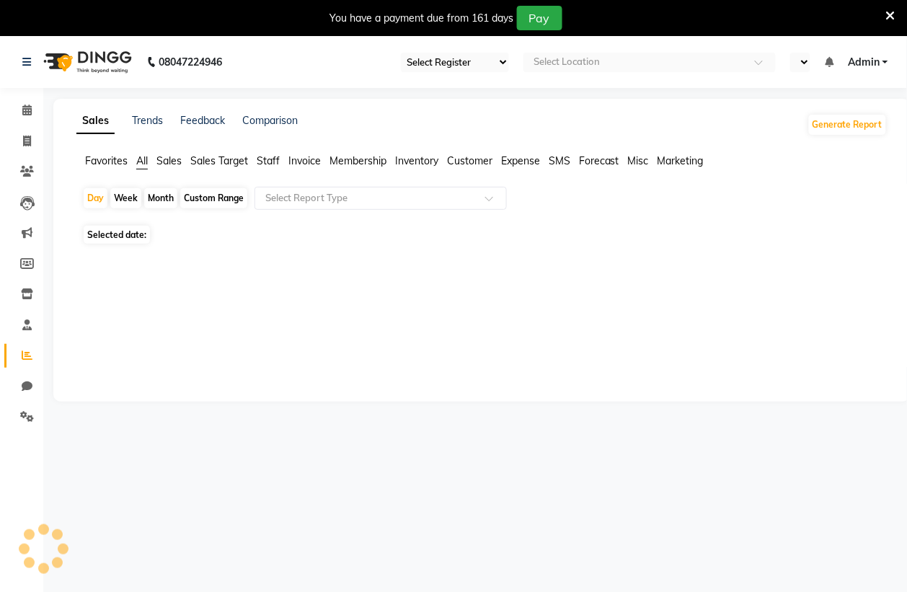
select select "83"
select select "en"
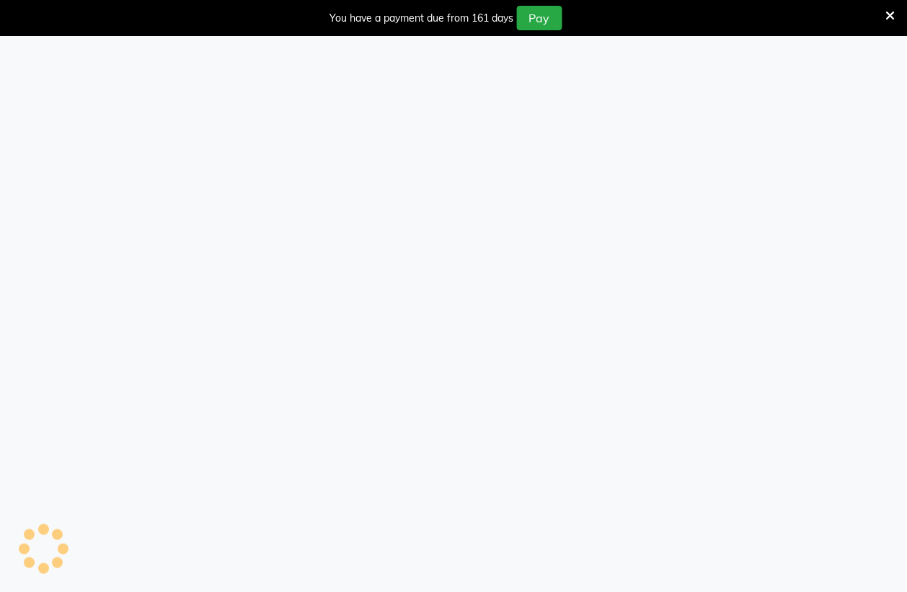
select select "75"
